Goal: Task Accomplishment & Management: Complete application form

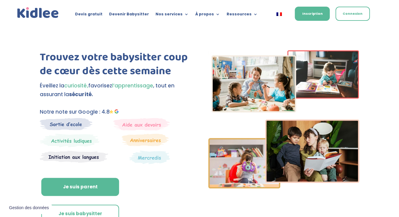
scroll to position [67, 0]
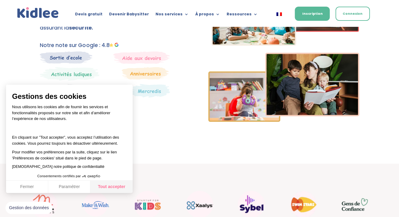
click at [119, 189] on button "Tout accepter" at bounding box center [111, 186] width 42 height 13
checkbox input "true"
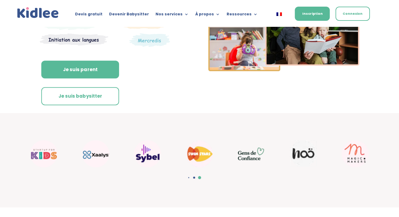
scroll to position [134, 0]
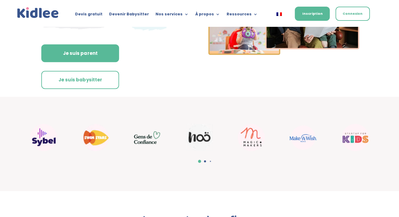
drag, startPoint x: 89, startPoint y: 54, endPoint x: 96, endPoint y: 67, distance: 14.8
click at [89, 53] on link "Je suis parent" at bounding box center [80, 53] width 78 height 18
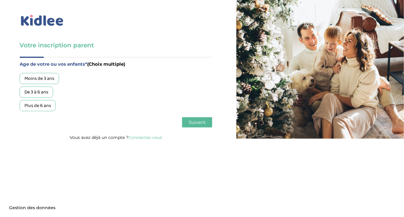
click at [44, 79] on div "Moins de 3 ans" at bounding box center [39, 78] width 39 height 11
click at [201, 123] on span "Suivant" at bounding box center [197, 122] width 17 height 6
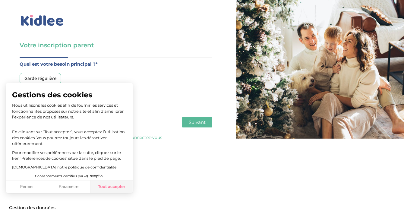
click at [113, 186] on button "Tout accepter" at bounding box center [111, 186] width 42 height 13
checkbox input "true"
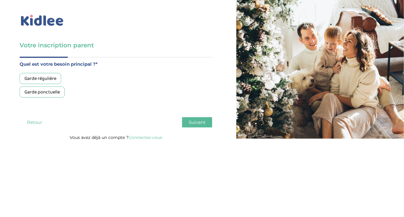
click at [55, 92] on div "Garde ponctuelle" at bounding box center [42, 91] width 45 height 11
click at [192, 123] on span "Suivant" at bounding box center [197, 122] width 17 height 6
